Goal: Communication & Community: Answer question/provide support

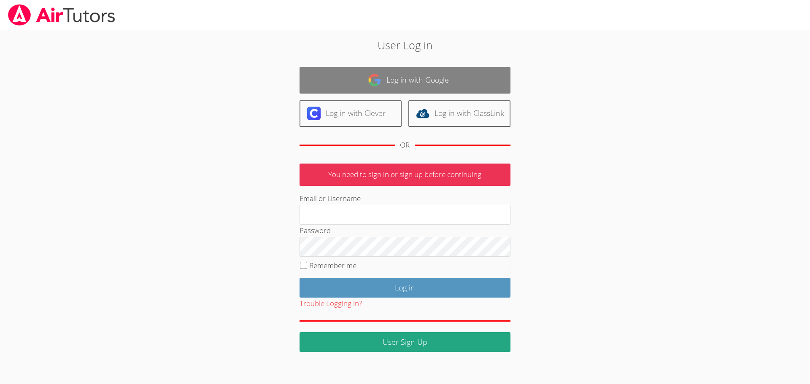
click at [380, 87] on img at bounding box center [375, 80] width 14 height 14
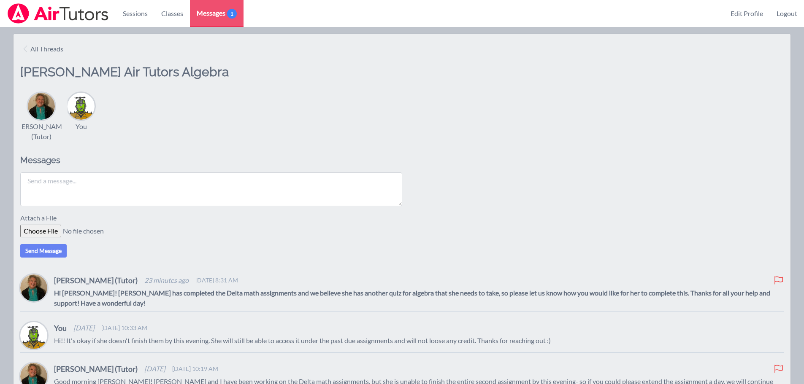
click at [217, 184] on textarea at bounding box center [211, 190] width 382 height 34
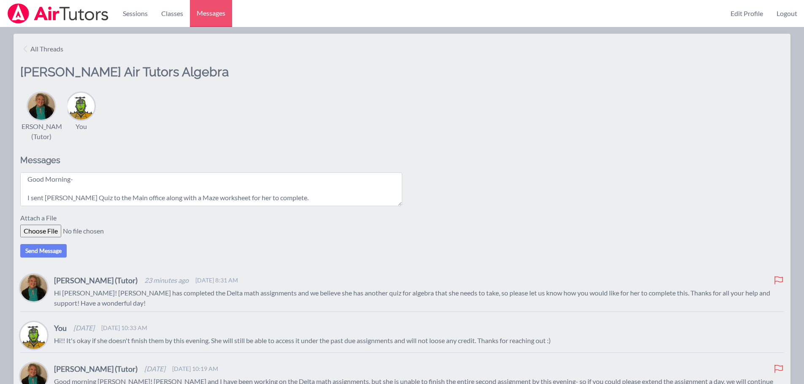
scroll to position [16, 0]
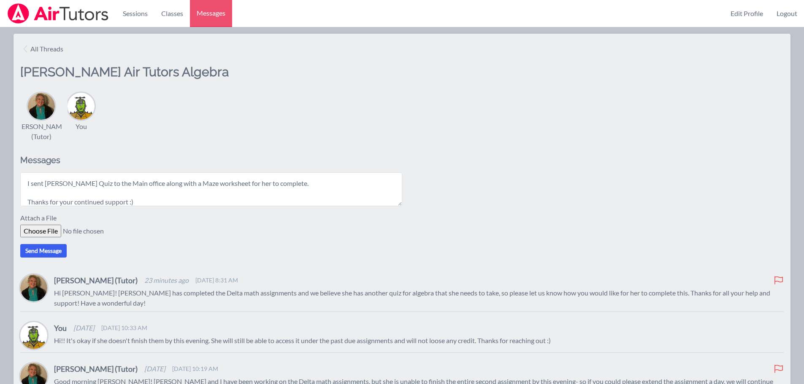
type textarea "Good Morning- I sent [PERSON_NAME] Quiz to the Main office along with a Maze wo…"
click at [63, 254] on button "Send Message" at bounding box center [43, 251] width 46 height 14
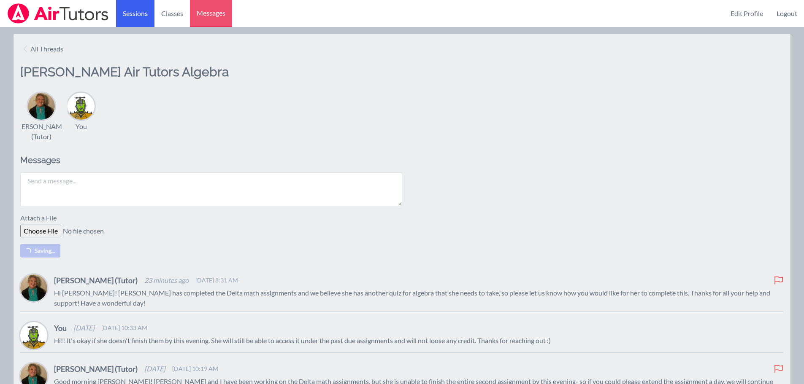
scroll to position [0, 0]
